Goal: Task Accomplishment & Management: Manage account settings

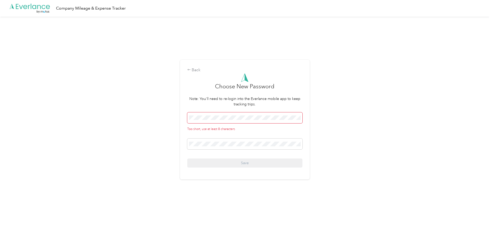
click at [166, 130] on div "Back Choose New Password Note: You'll need to re-login into the Everlance mobil…" at bounding box center [244, 122] width 489 height 211
click at [211, 121] on span at bounding box center [244, 118] width 115 height 11
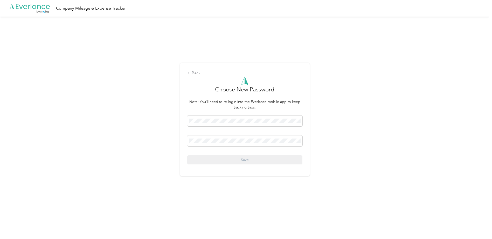
click at [126, 137] on div "Back Choose New Password Note: You'll need to re-login into the Everlance mobil…" at bounding box center [244, 122] width 489 height 211
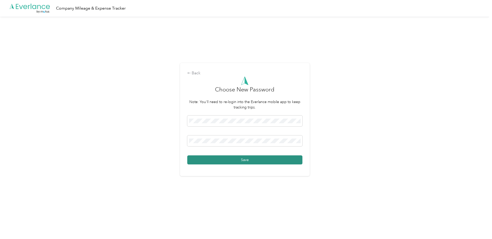
click at [214, 156] on button "Save" at bounding box center [244, 160] width 115 height 9
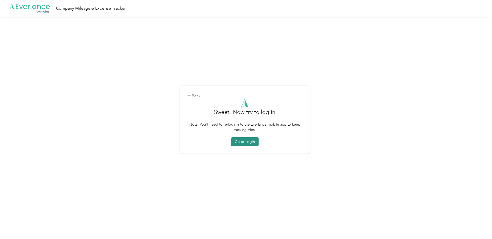
click at [246, 138] on button "Go to Login" at bounding box center [244, 141] width 27 height 9
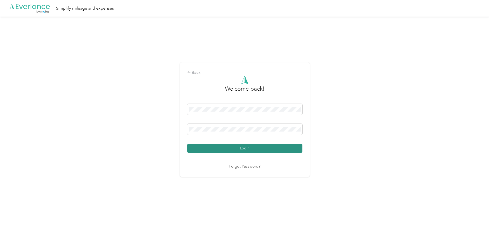
click at [228, 149] on button "Login" at bounding box center [244, 148] width 115 height 9
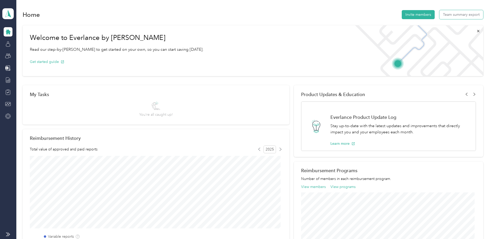
drag, startPoint x: 459, startPoint y: 15, endPoint x: 312, endPoint y: 11, distance: 147.1
click at [311, 12] on div "Home Invite members Team summary export" at bounding box center [253, 14] width 460 height 11
click at [6, 45] on icon at bounding box center [8, 44] width 4 height 3
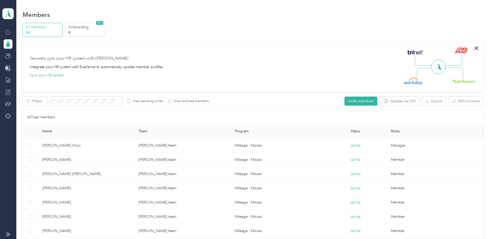
click at [8, 29] on icon at bounding box center [8, 32] width 6 height 6
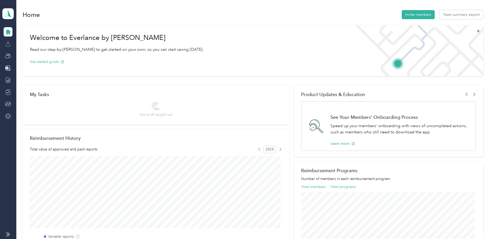
click at [7, 47] on div at bounding box center [8, 43] width 9 height 9
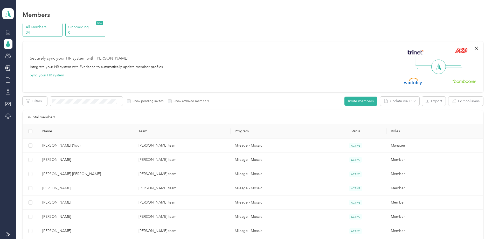
click at [72, 30] on p "0" at bounding box center [85, 32] width 35 height 5
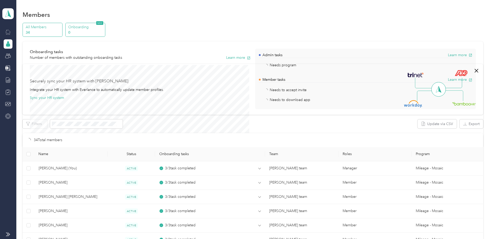
click at [34, 25] on p "All Members" at bounding box center [43, 26] width 35 height 5
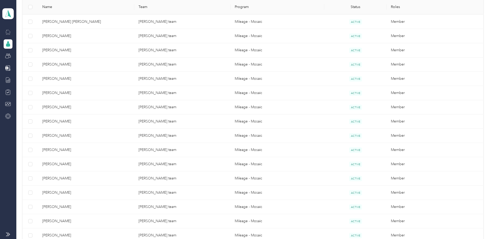
scroll to position [148, 0]
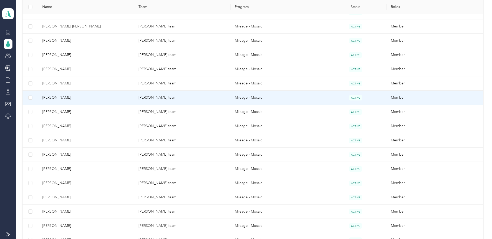
click at [49, 98] on span "[PERSON_NAME]" at bounding box center [86, 98] width 88 height 6
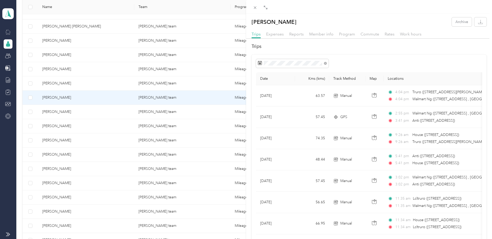
click at [402, 48] on h2 "Trips" at bounding box center [369, 46] width 235 height 7
